Goal: Obtain resource: Download file/media

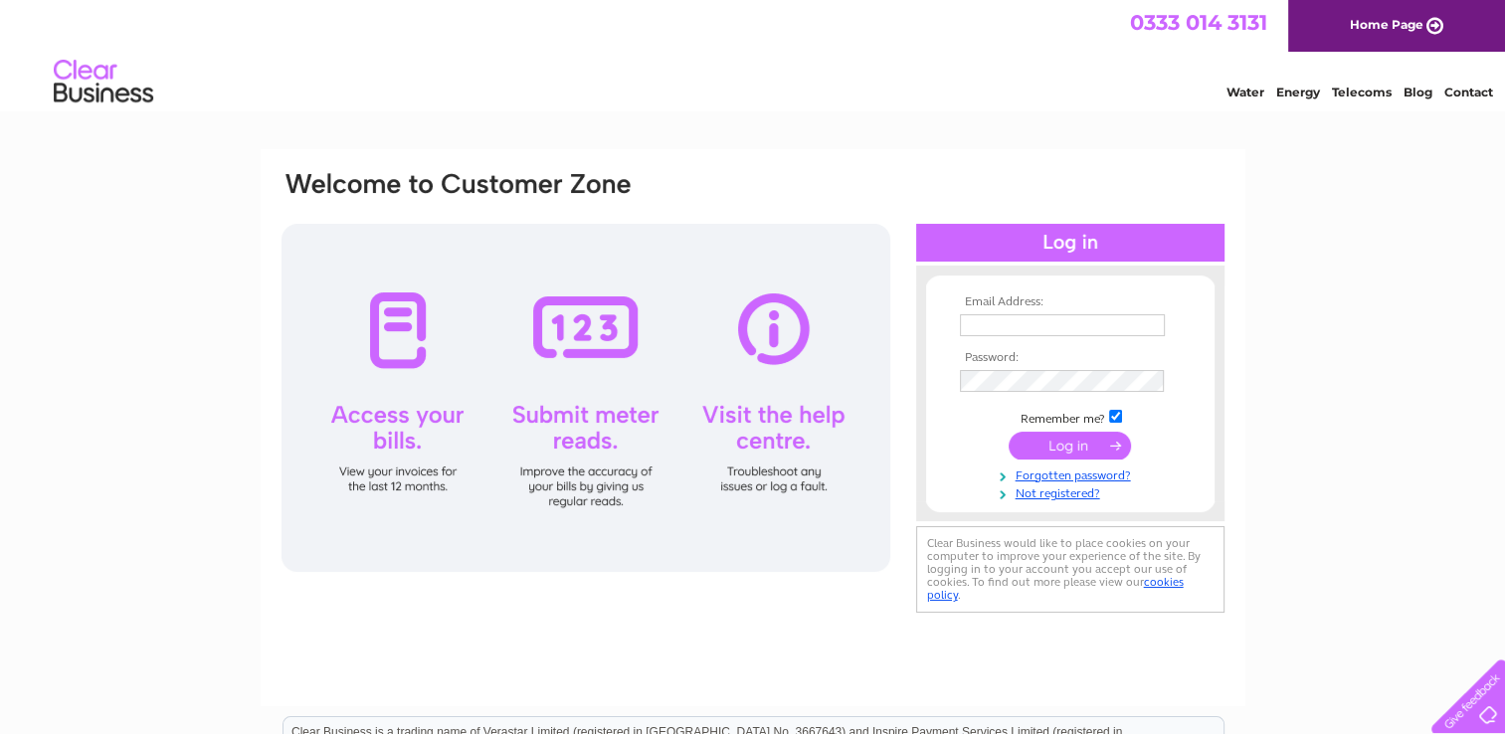
type input "[EMAIL_ADDRESS][DOMAIN_NAME]"
click at [1054, 443] on input "submit" at bounding box center [1070, 446] width 122 height 28
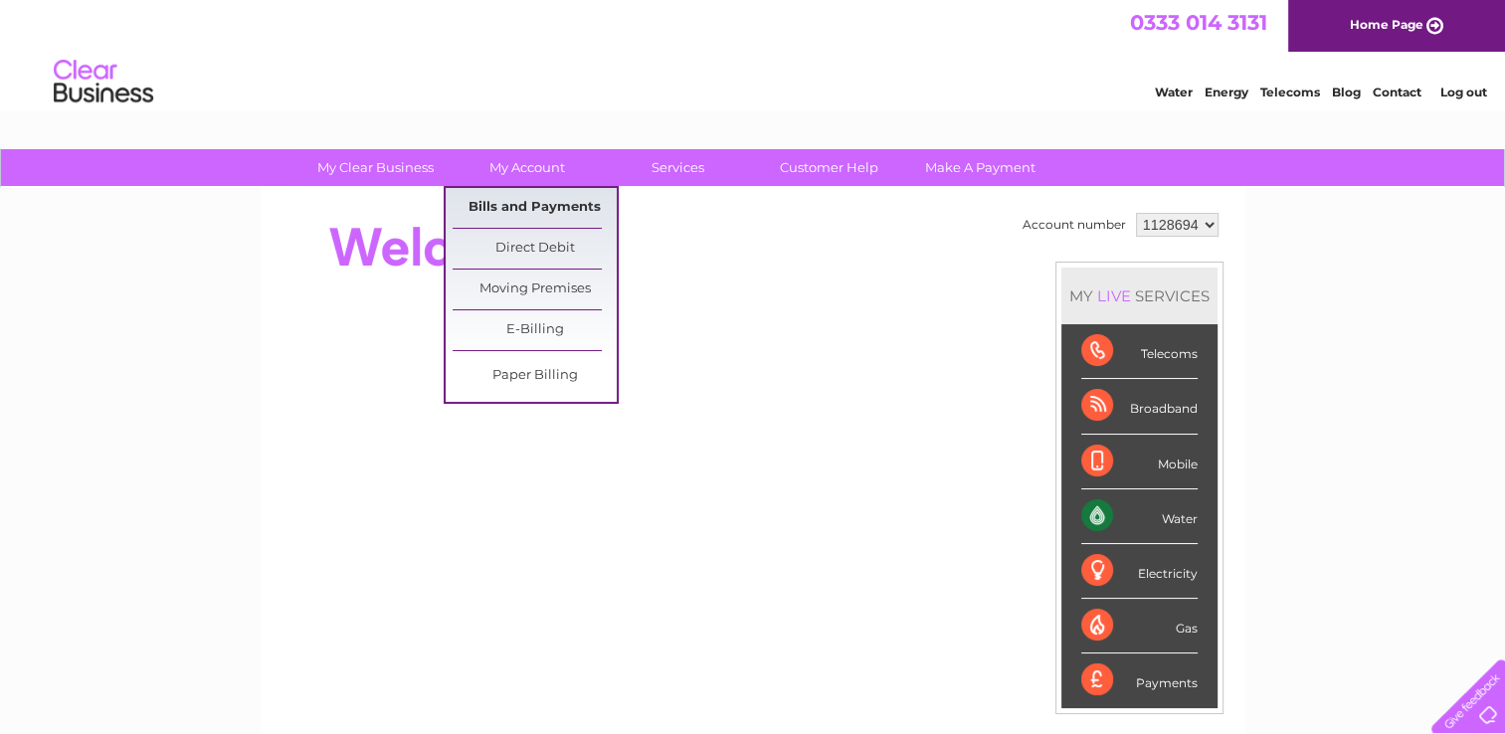
click at [519, 200] on link "Bills and Payments" at bounding box center [535, 208] width 164 height 40
click at [511, 209] on link "Bills and Payments" at bounding box center [535, 208] width 164 height 40
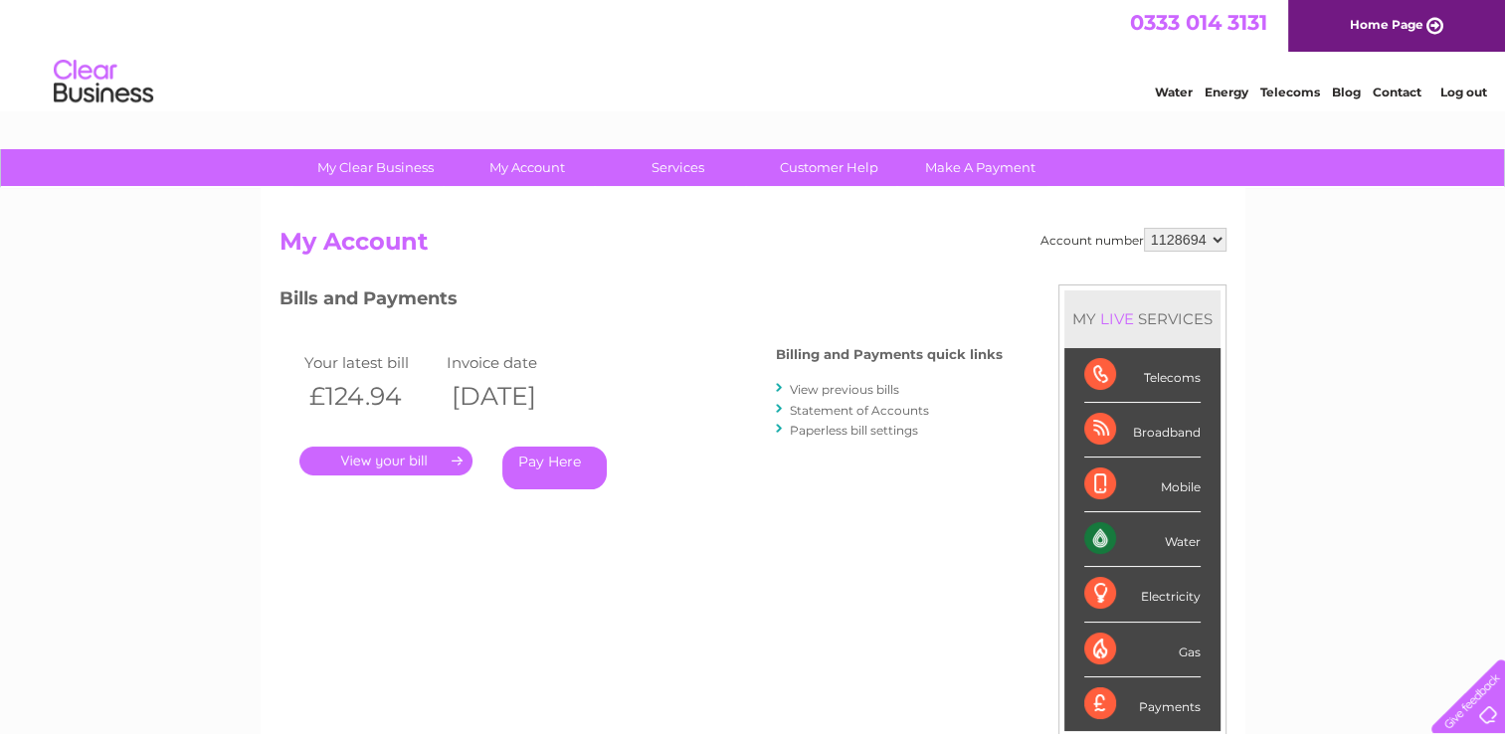
click at [413, 450] on link "." at bounding box center [385, 461] width 173 height 29
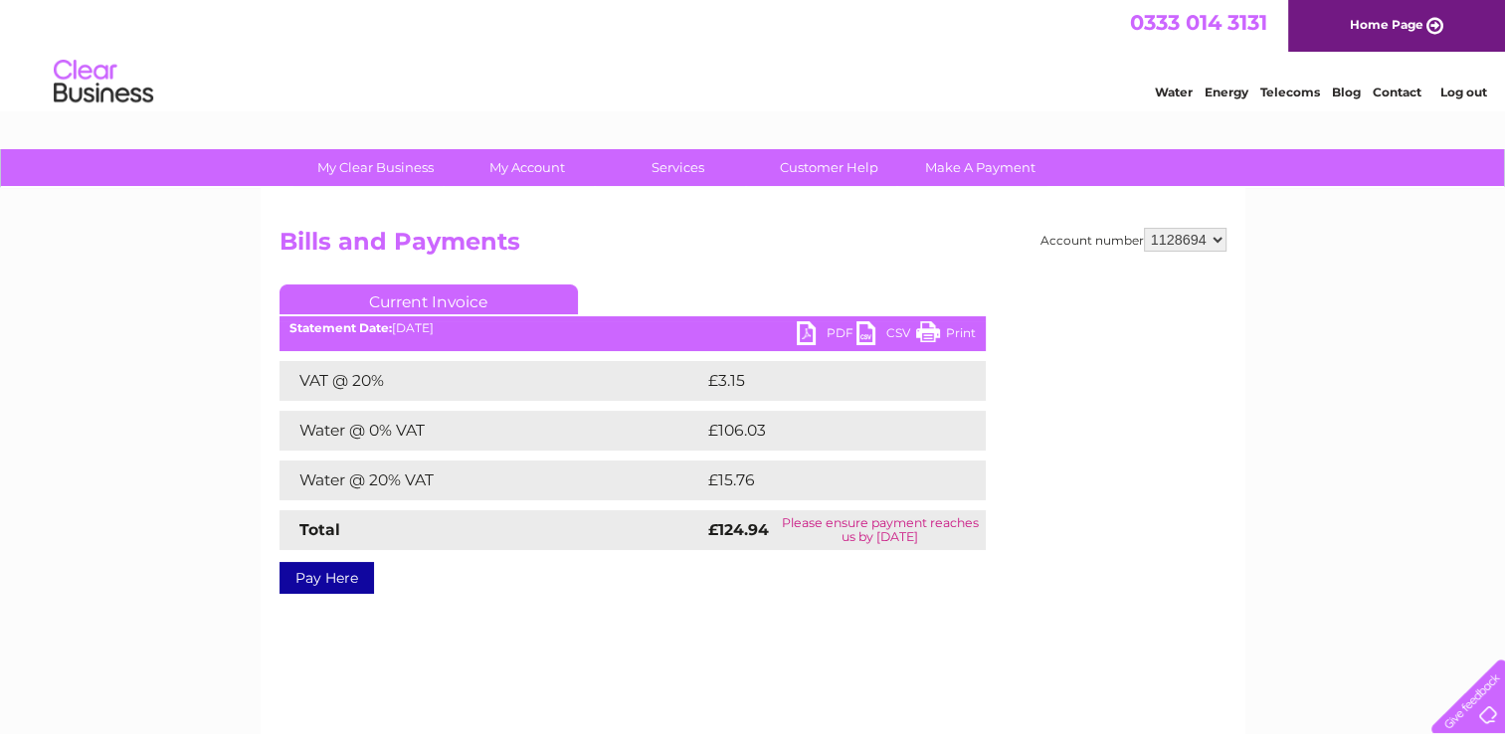
click at [813, 330] on link "PDF" at bounding box center [827, 335] width 60 height 29
click at [1467, 92] on link "Log out" at bounding box center [1462, 92] width 47 height 15
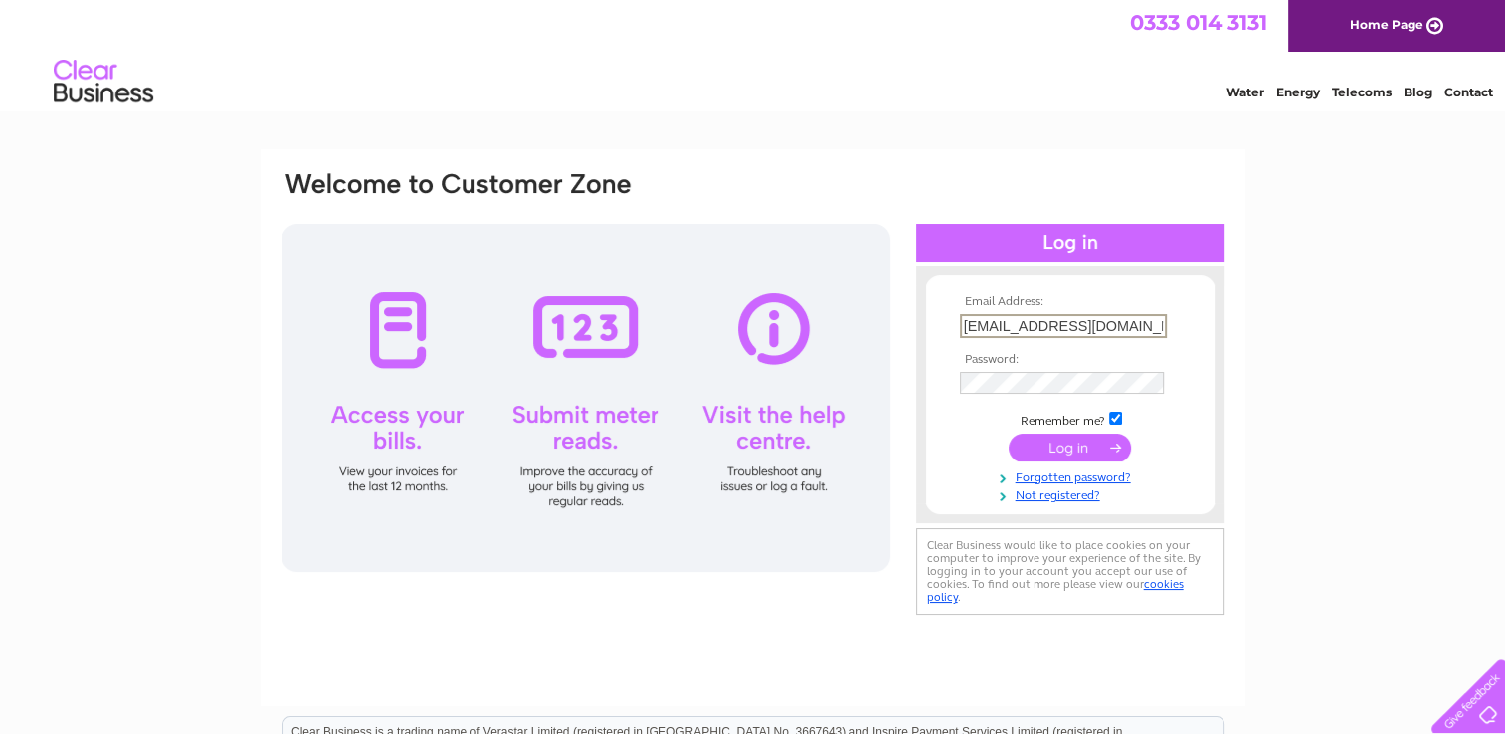
click at [1147, 320] on input "[EMAIL_ADDRESS][DOMAIN_NAME]" at bounding box center [1063, 326] width 207 height 24
type input "[PERSON_NAME][EMAIL_ADDRESS][PERSON_NAME][PERSON_NAME][DOMAIN_NAME]"
click at [1081, 450] on input "submit" at bounding box center [1070, 446] width 122 height 28
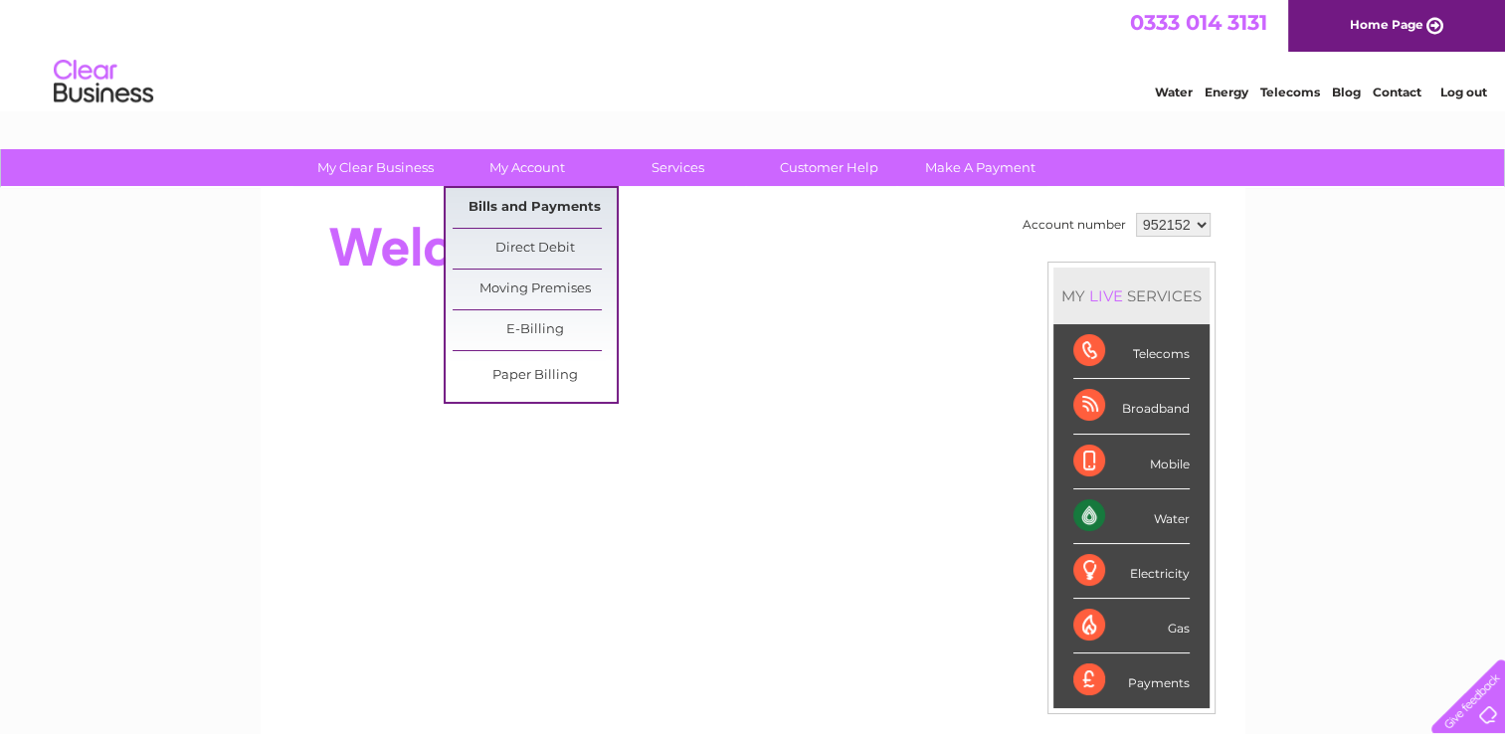
click at [505, 201] on link "Bills and Payments" at bounding box center [535, 208] width 164 height 40
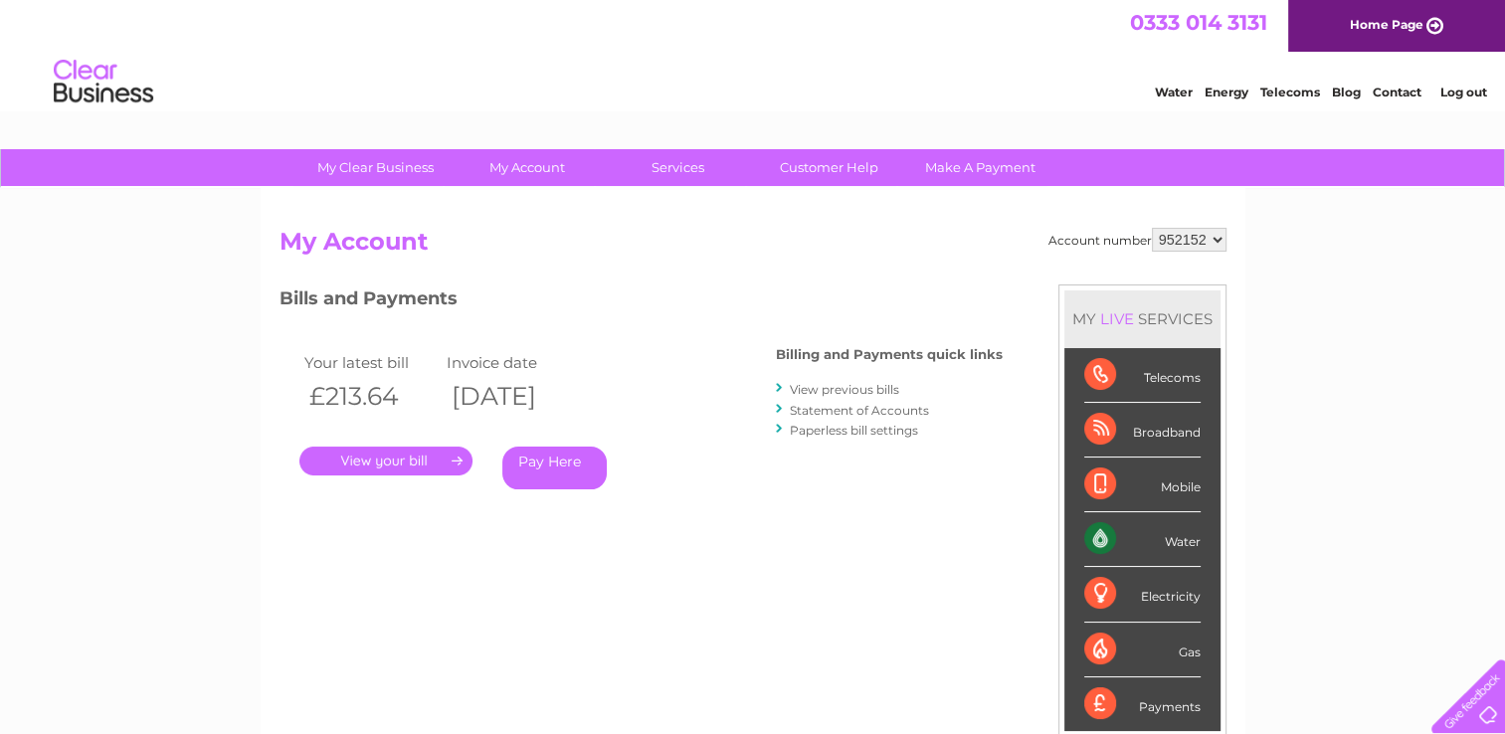
click at [424, 467] on link "." at bounding box center [385, 461] width 173 height 29
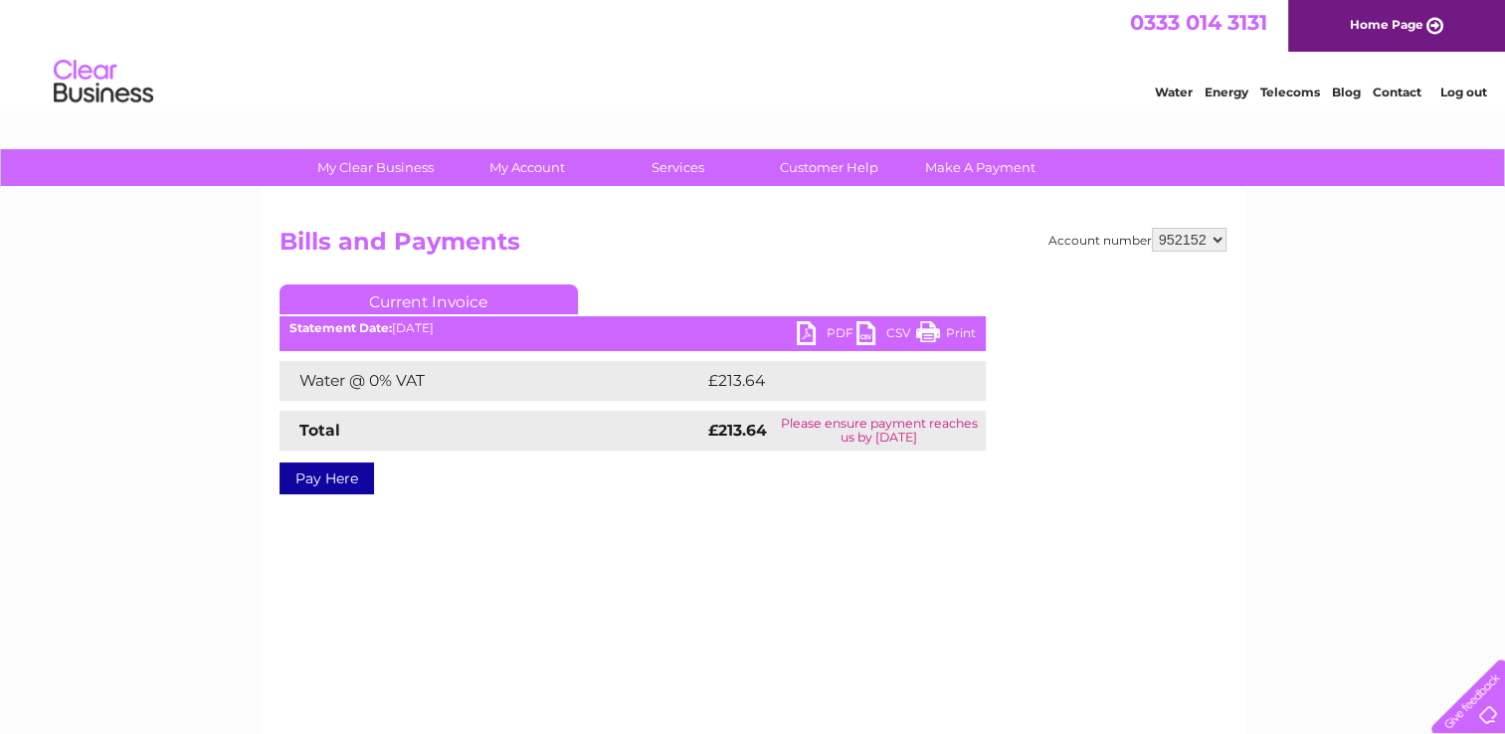
click at [812, 329] on link "PDF" at bounding box center [827, 335] width 60 height 29
click at [1214, 239] on select "952152 952338 954265 975799" at bounding box center [1189, 240] width 75 height 24
select select "952338"
click at [1152, 228] on select "952152 952338 954265 975799" at bounding box center [1189, 240] width 75 height 24
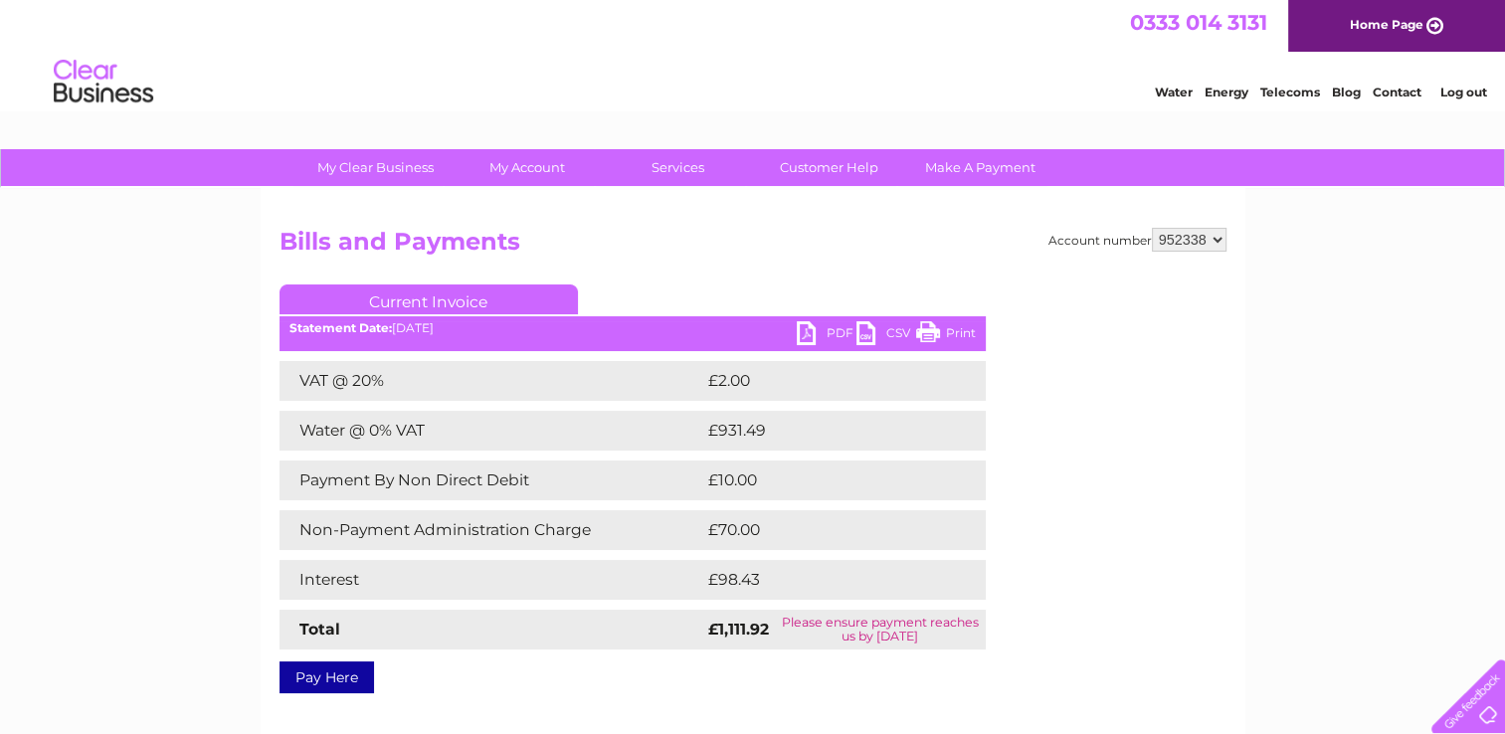
click at [1217, 242] on select "952152 952338 954265 975799" at bounding box center [1189, 240] width 75 height 24
select select "954265"
click at [1152, 228] on select "952152 952338 954265 975799" at bounding box center [1189, 240] width 75 height 24
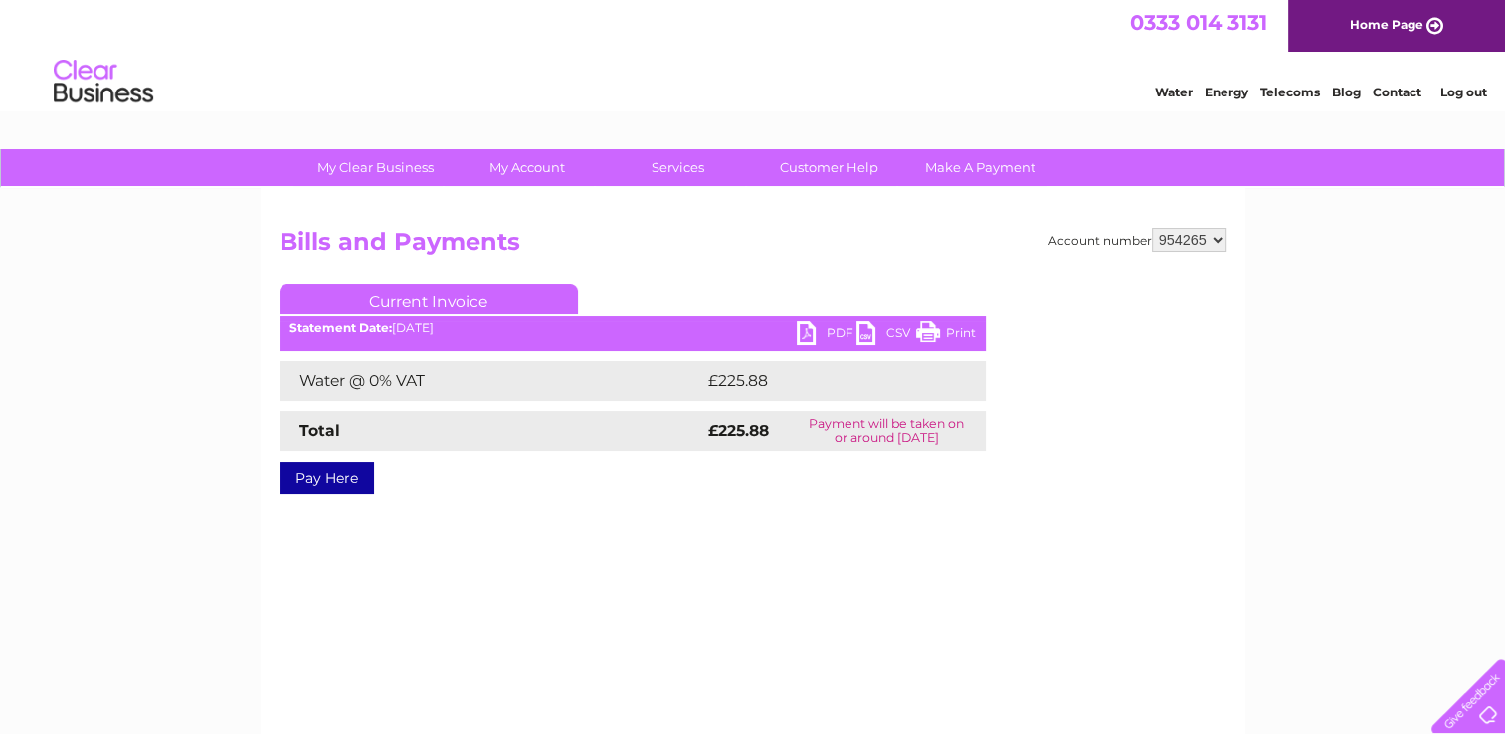
click at [806, 332] on link "PDF" at bounding box center [827, 335] width 60 height 29
click at [1221, 242] on select "952152 952338 954265 975799" at bounding box center [1189, 240] width 75 height 24
select select "975799"
click at [1152, 228] on select "952152 952338 954265 975799" at bounding box center [1189, 240] width 75 height 24
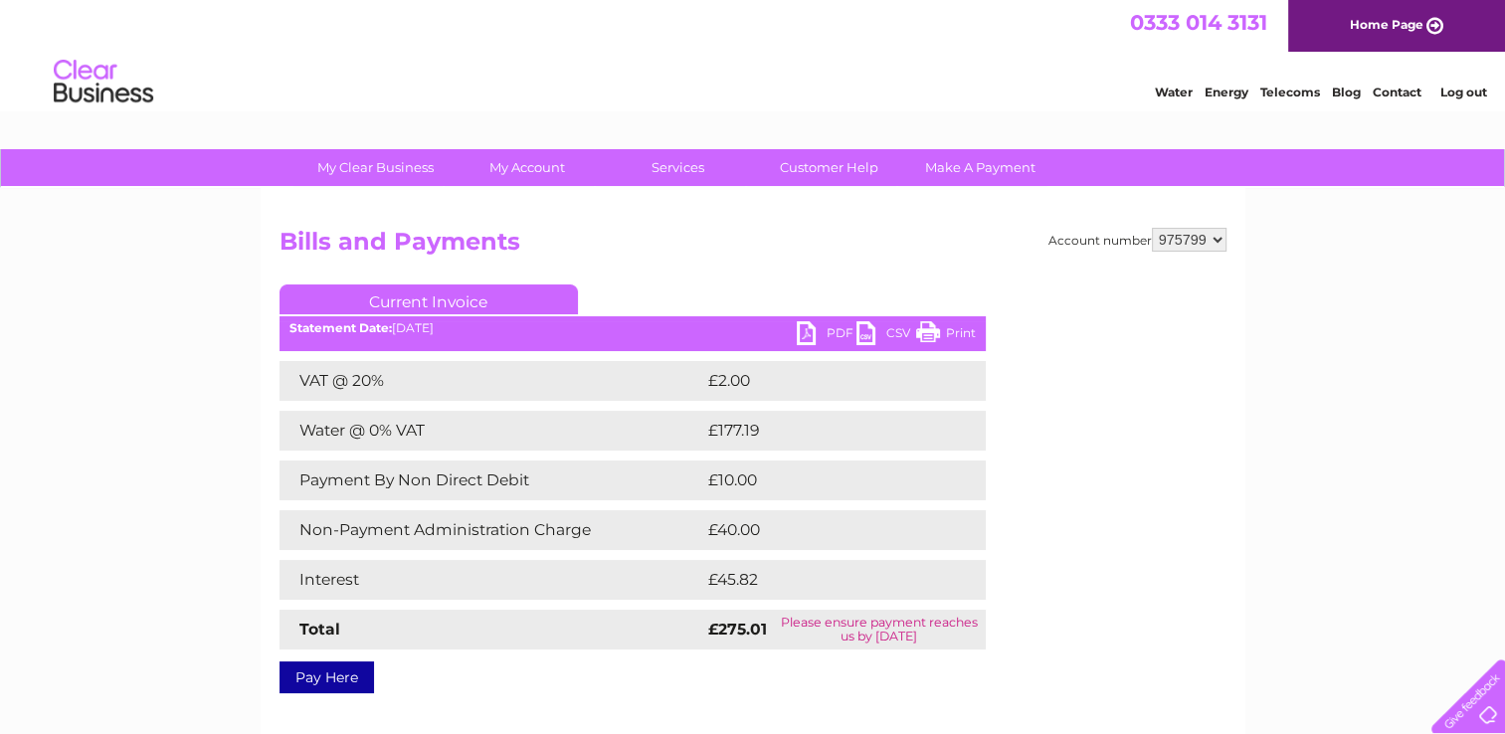
click at [811, 333] on link "PDF" at bounding box center [827, 335] width 60 height 29
